Goal: Transaction & Acquisition: Purchase product/service

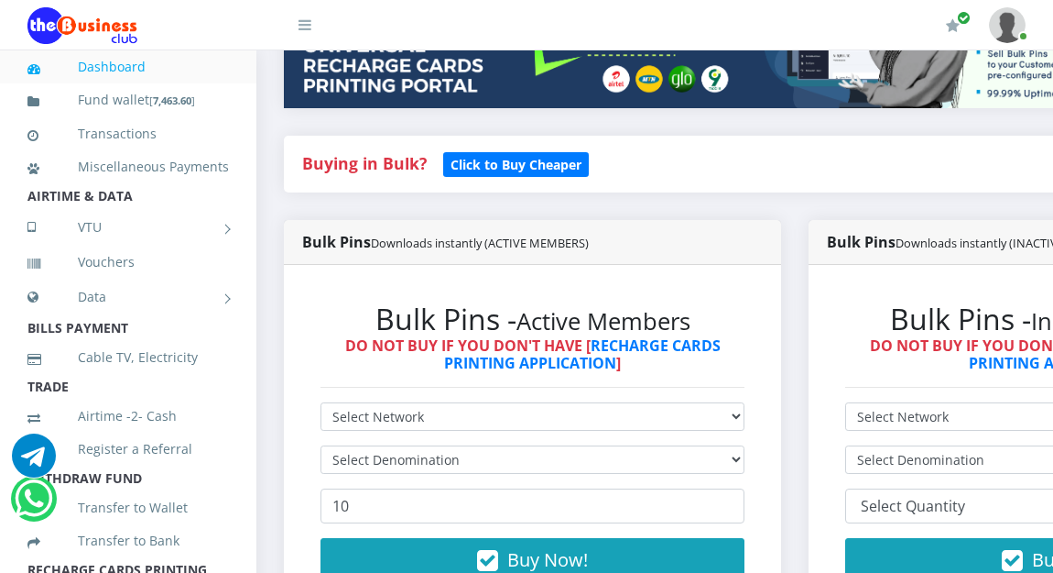
scroll to position [330, 0]
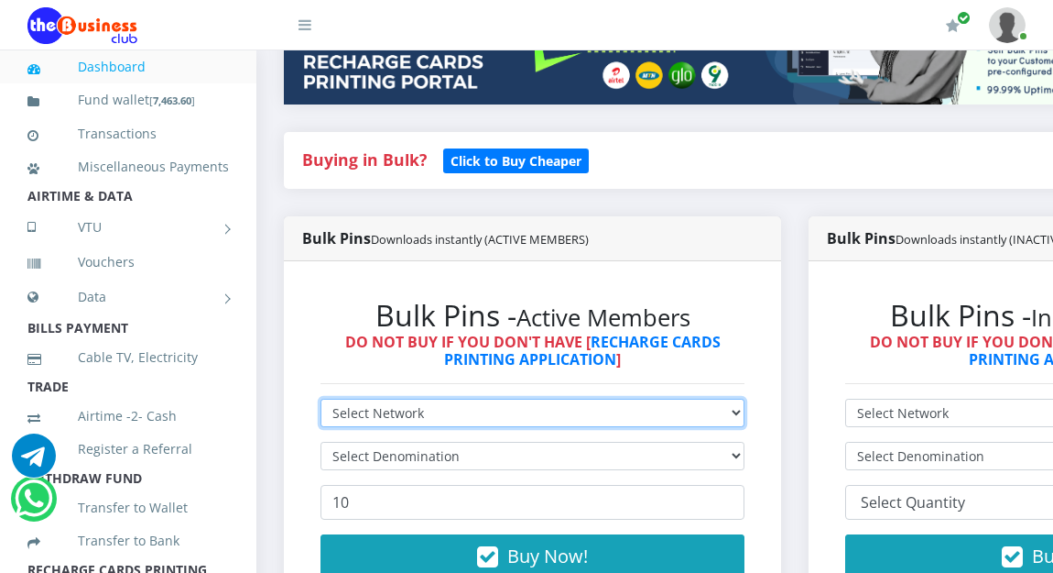
click at [425, 414] on select "Select Network MTN Globacom 9Mobile Airtel" at bounding box center [533, 412] width 424 height 28
select select "MTN"
click at [321, 401] on select "Select Network MTN Globacom 9Mobile Airtel" at bounding box center [533, 412] width 424 height 28
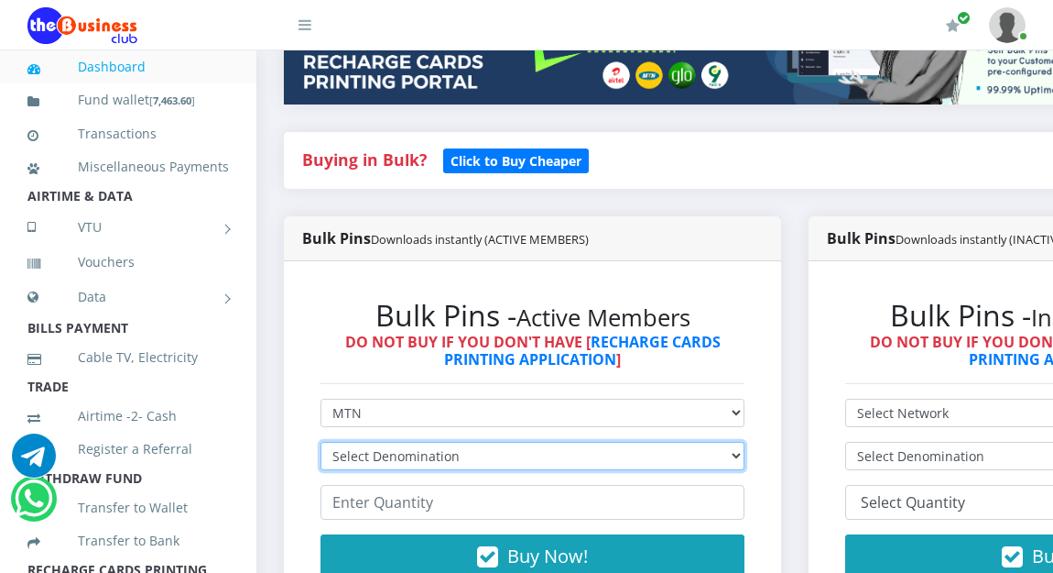
click at [409, 458] on select "Select Denomination MTN NGN100 - ₦96.94 MTN NGN200 - ₦193.88 MTN NGN400 - ₦387.…" at bounding box center [533, 456] width 424 height 28
select select "193.88-200"
click at [321, 444] on select "Select Denomination MTN NGN100 - ₦96.94 MTN NGN200 - ₦193.88 MTN NGN400 - ₦387.…" at bounding box center [533, 456] width 424 height 28
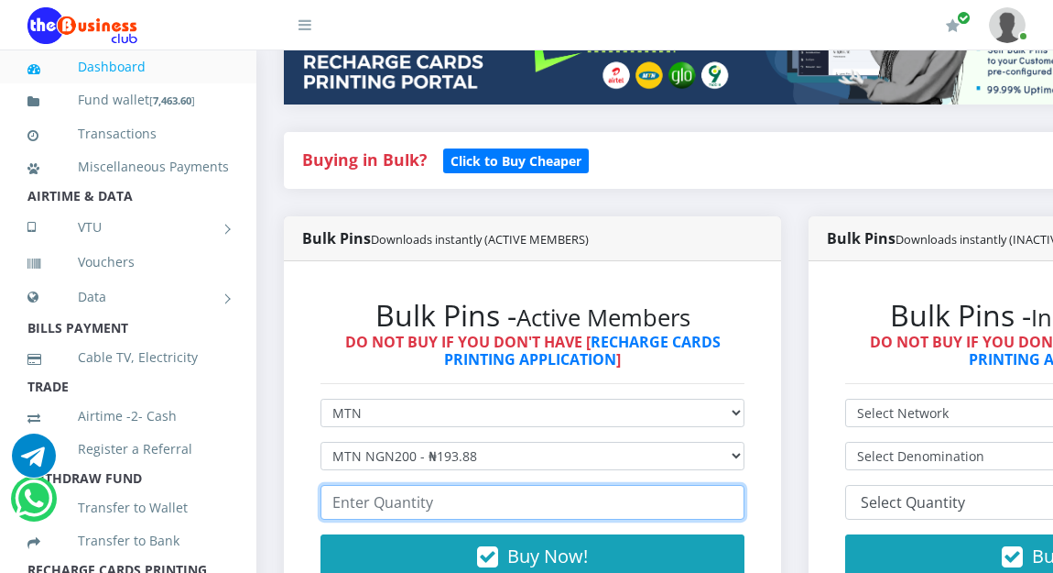
click at [396, 509] on input "number" at bounding box center [533, 502] width 424 height 35
type input "20"
click at [399, 515] on input "20" at bounding box center [533, 502] width 424 height 35
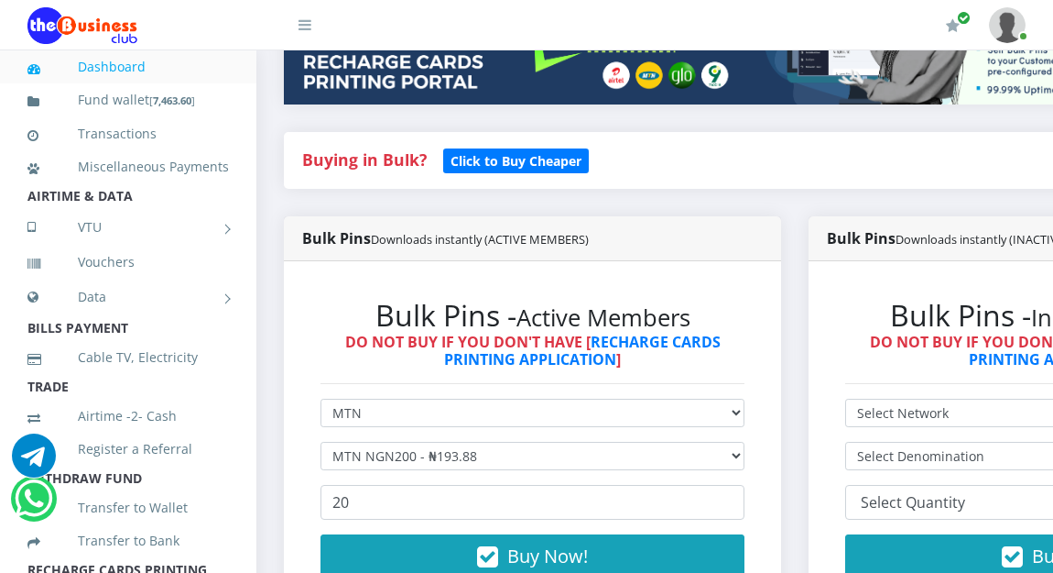
click at [288, 492] on div "Bulk Pins - Active Members DO NOT BUY IF YOU DON'T HAVE [ RECHARGE CARDS PRINTI…" at bounding box center [532, 449] width 497 height 376
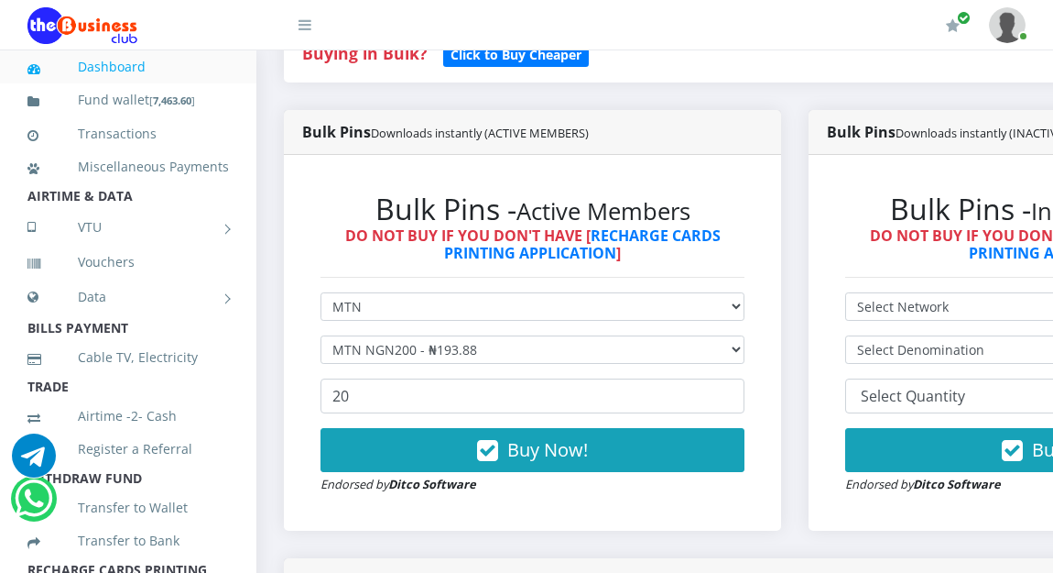
scroll to position [440, 0]
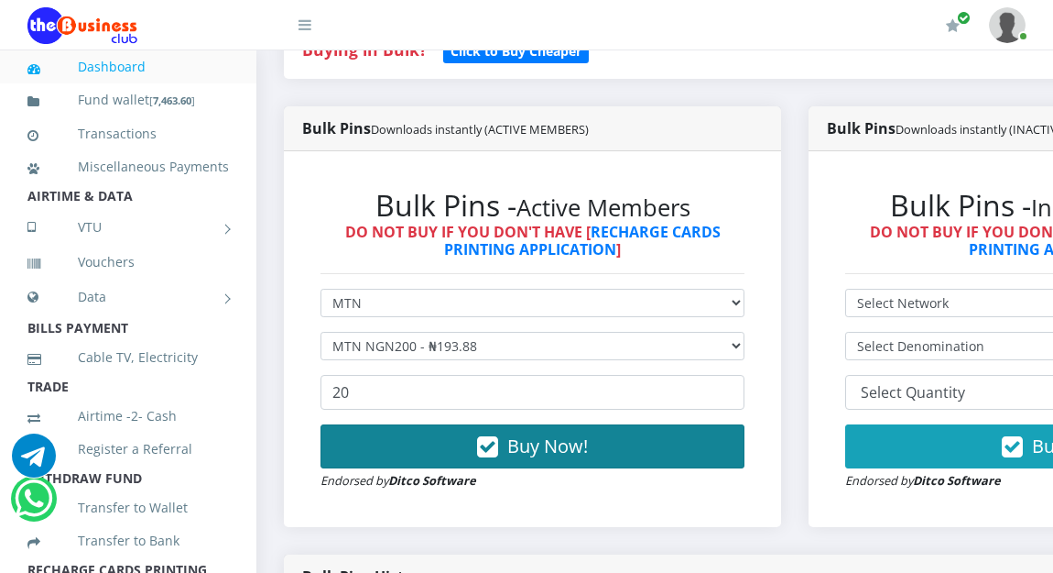
click at [416, 438] on button "Buy Now!" at bounding box center [533, 446] width 424 height 44
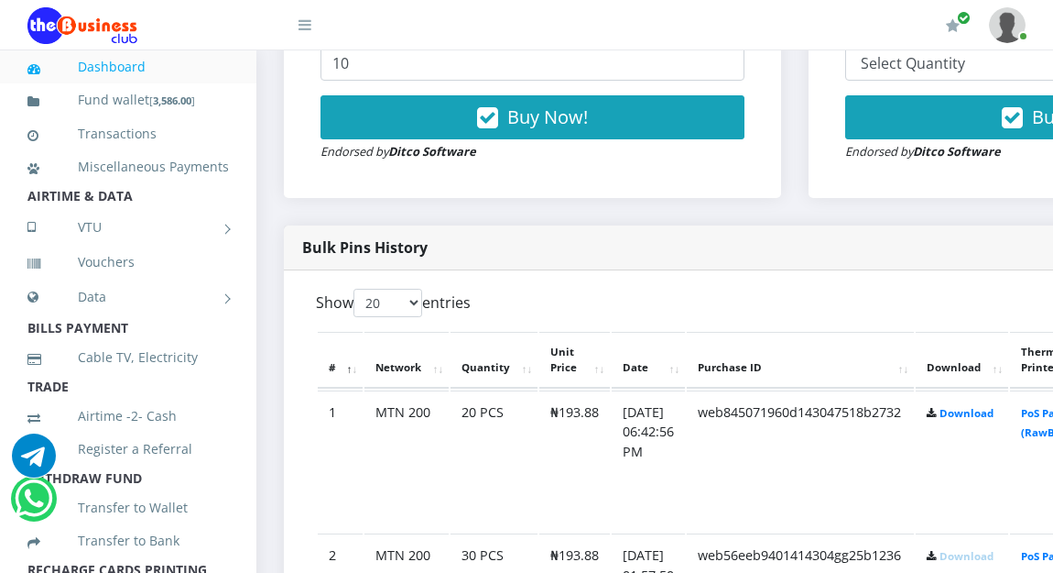
scroll to position [769, 0]
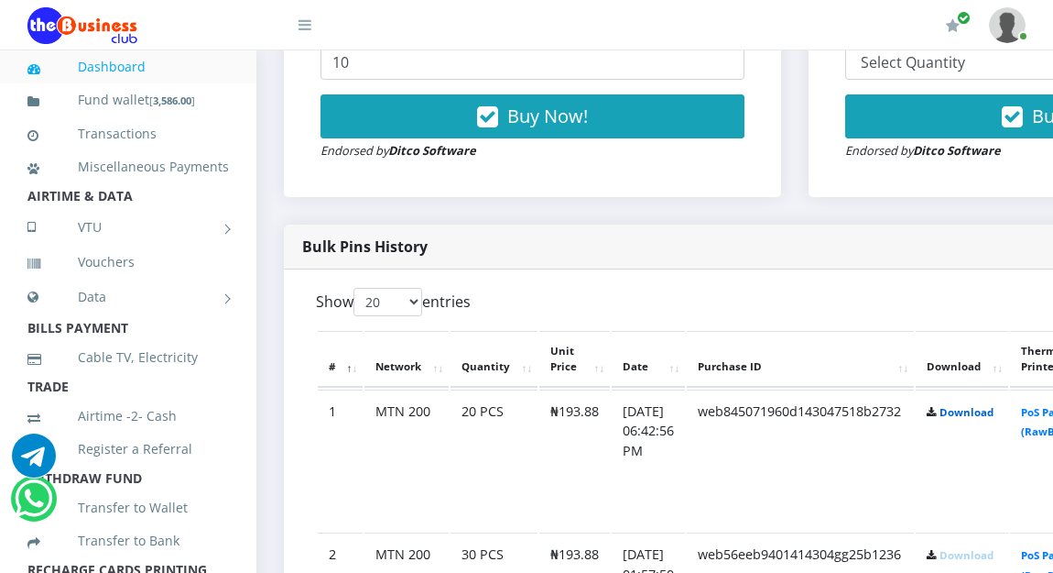
click at [994, 413] on link "Download" at bounding box center [967, 412] width 54 height 14
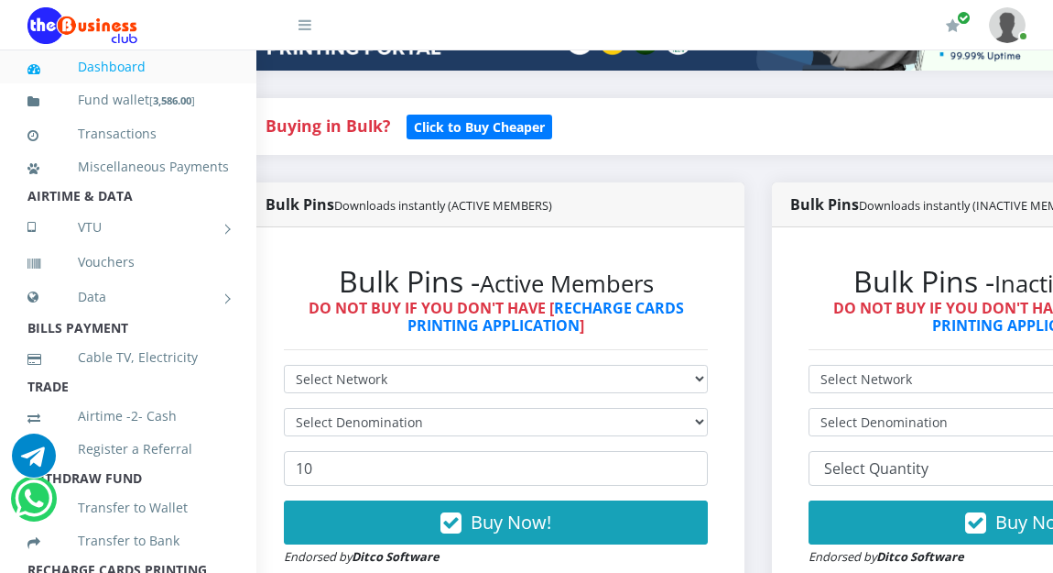
scroll to position [366, 37]
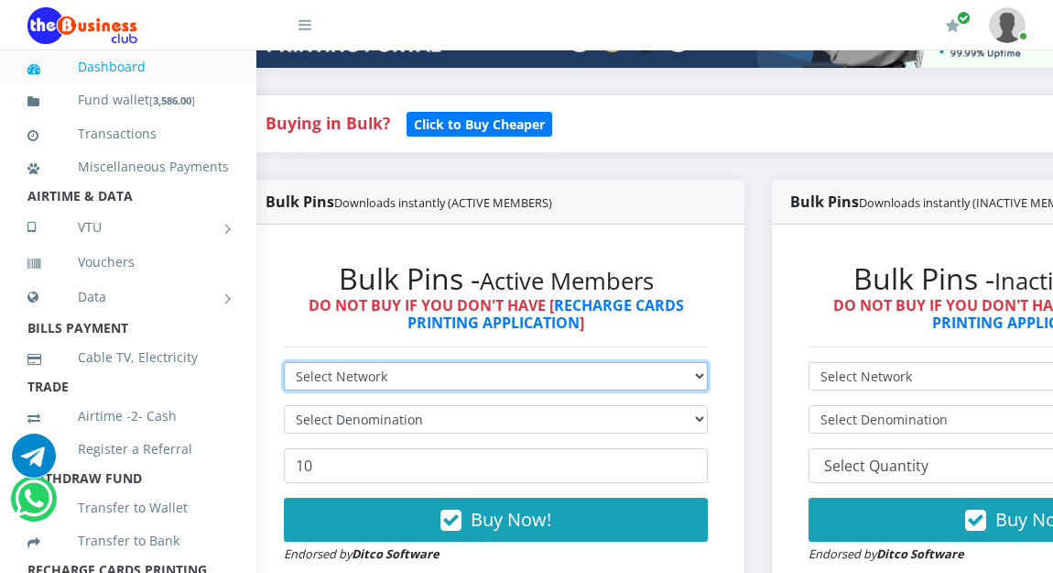
click at [565, 383] on select "Select Network MTN Globacom 9Mobile Airtel" at bounding box center [496, 376] width 424 height 28
select select "Glo"
click at [284, 365] on select "Select Network MTN Globacom 9Mobile Airtel" at bounding box center [496, 376] width 424 height 28
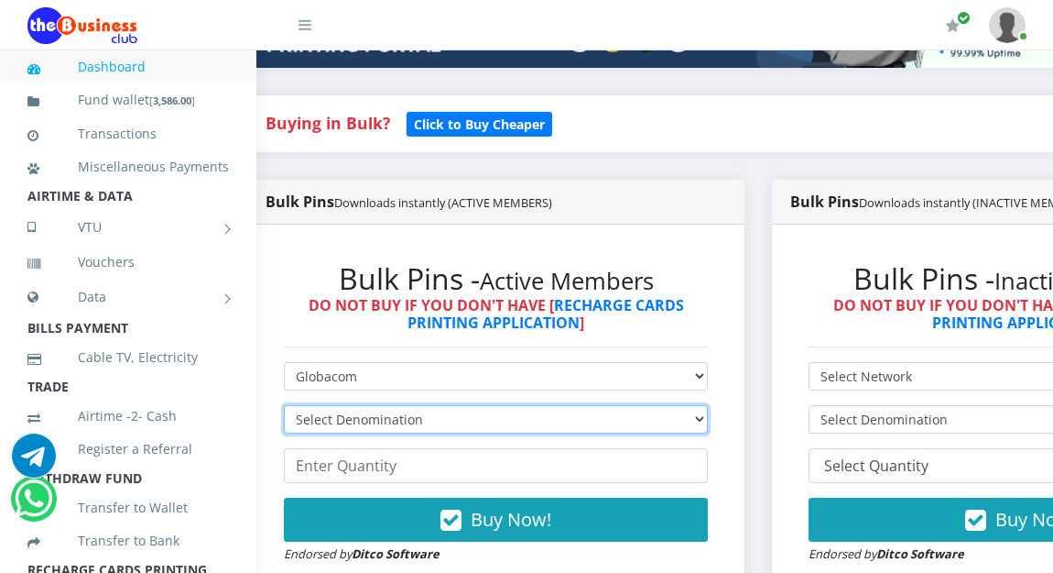
click at [534, 422] on select "Select Denomination Glo NGN100 - ₦96.45 Glo NGN200 - ₦192.90 Glo NGN500 - ₦482.…" at bounding box center [496, 419] width 424 height 28
select select "192.9-200"
click at [284, 408] on select "Select Denomination Glo NGN100 - ₦96.45 Glo NGN200 - ₦192.90 Glo NGN500 - ₦482.…" at bounding box center [496, 419] width 424 height 28
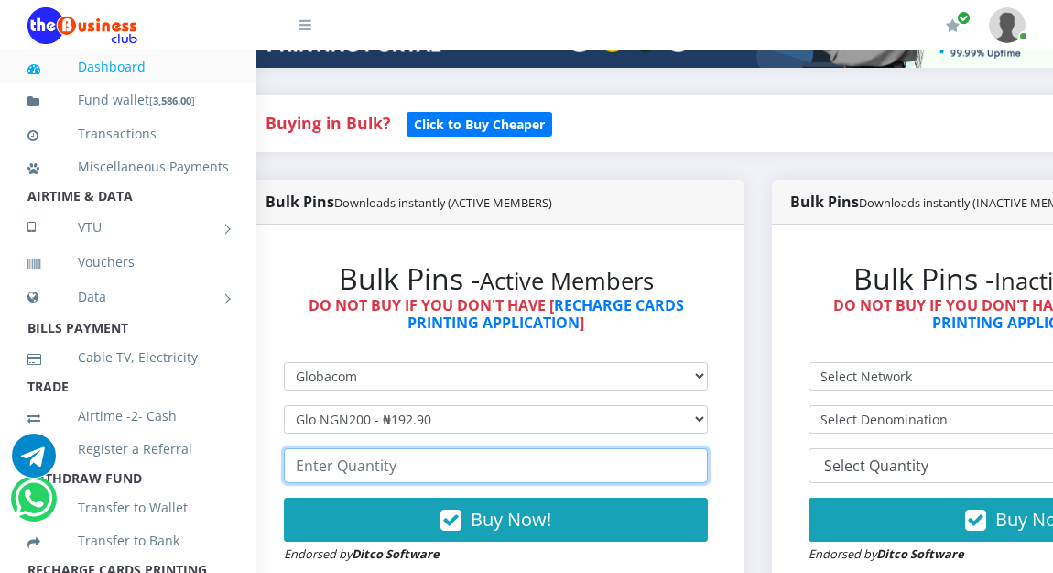
click at [495, 472] on input "number" at bounding box center [496, 465] width 424 height 35
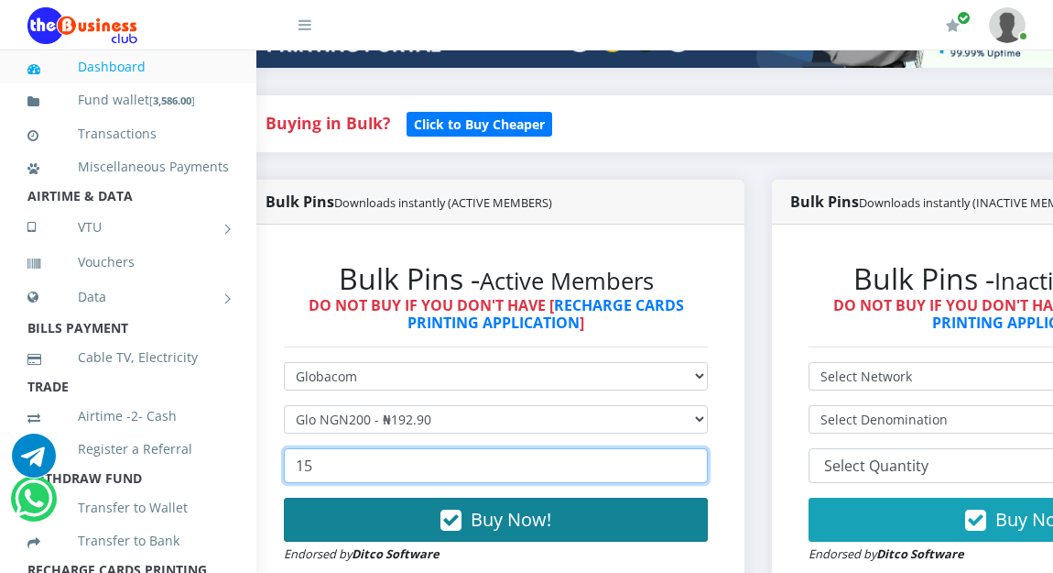
type input "15"
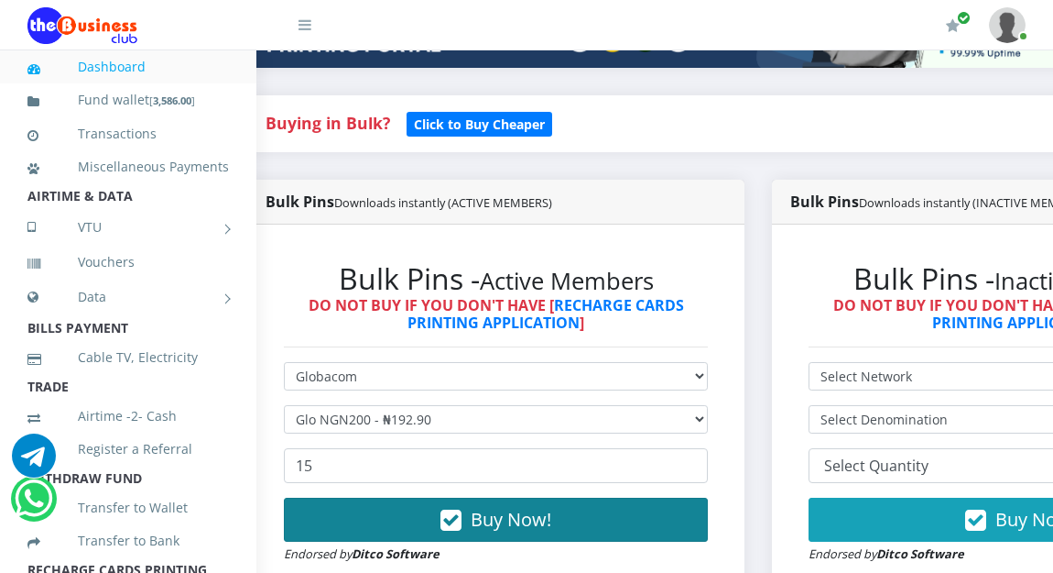
click at [527, 517] on span "Buy Now!" at bounding box center [511, 519] width 81 height 25
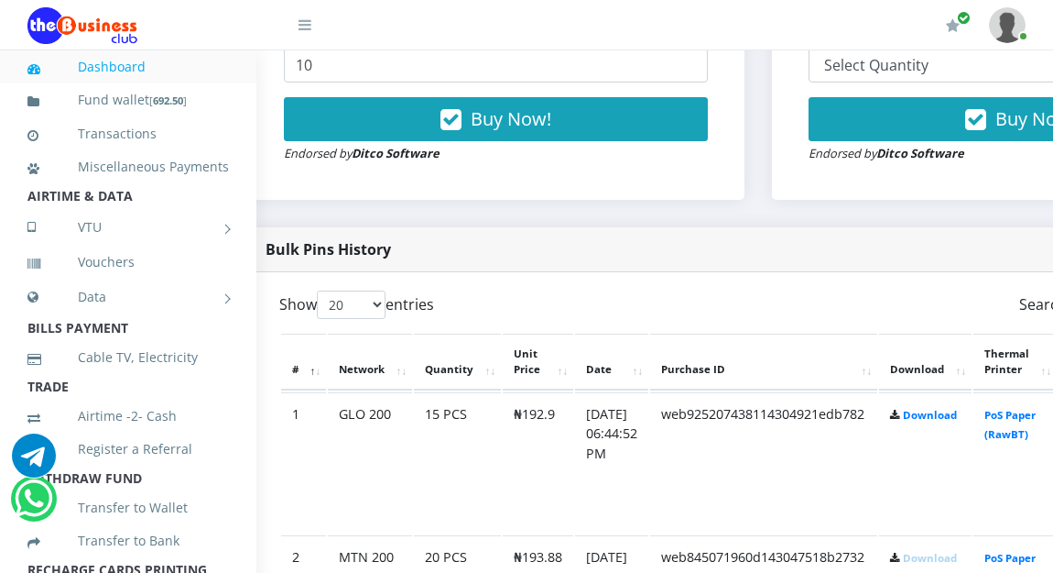
scroll to position [769, 37]
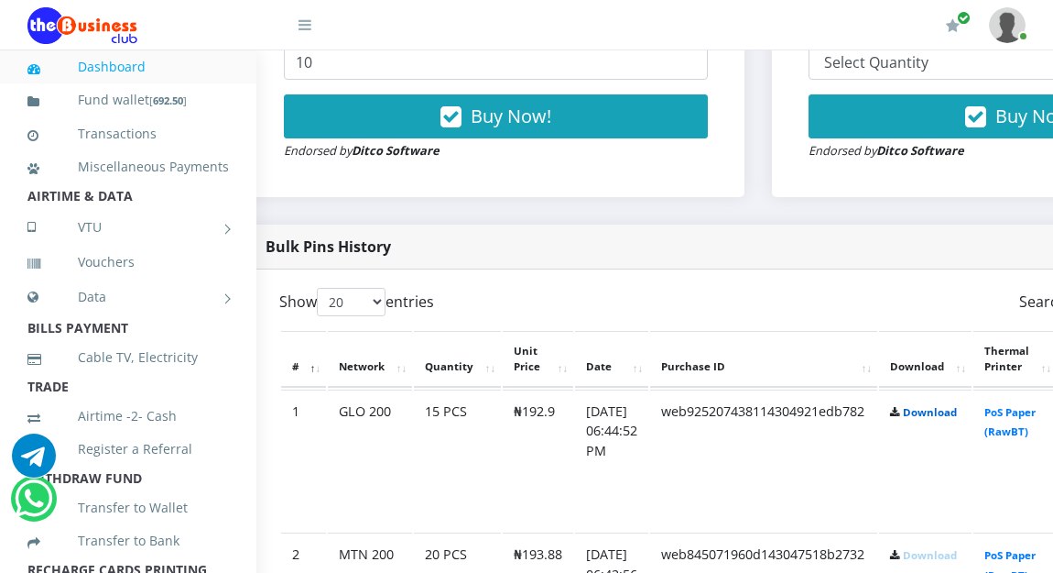
click at [954, 415] on link "Download" at bounding box center [930, 412] width 54 height 14
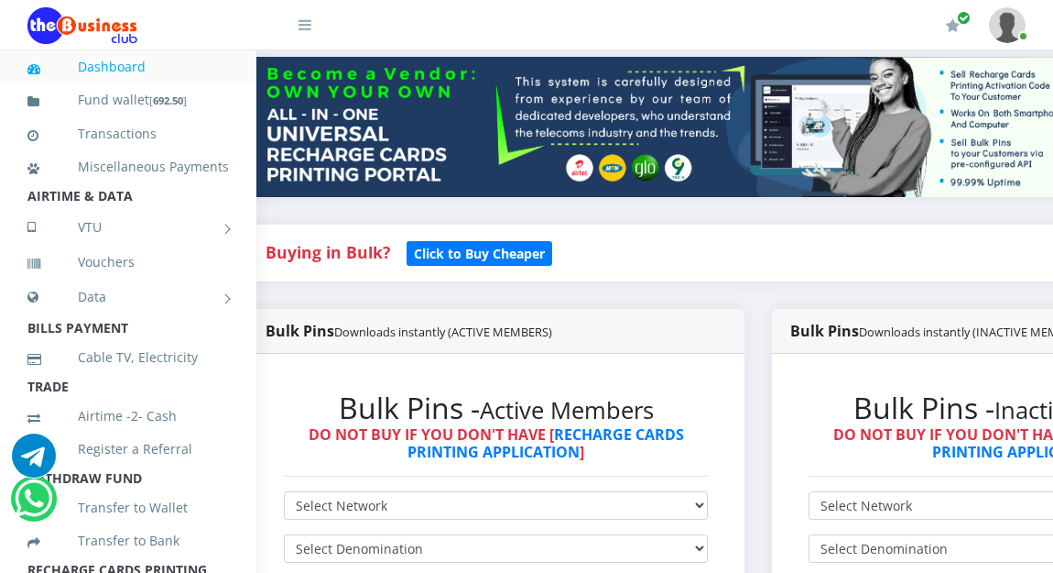
scroll to position [0, 37]
